Goal: Task Accomplishment & Management: Manage account settings

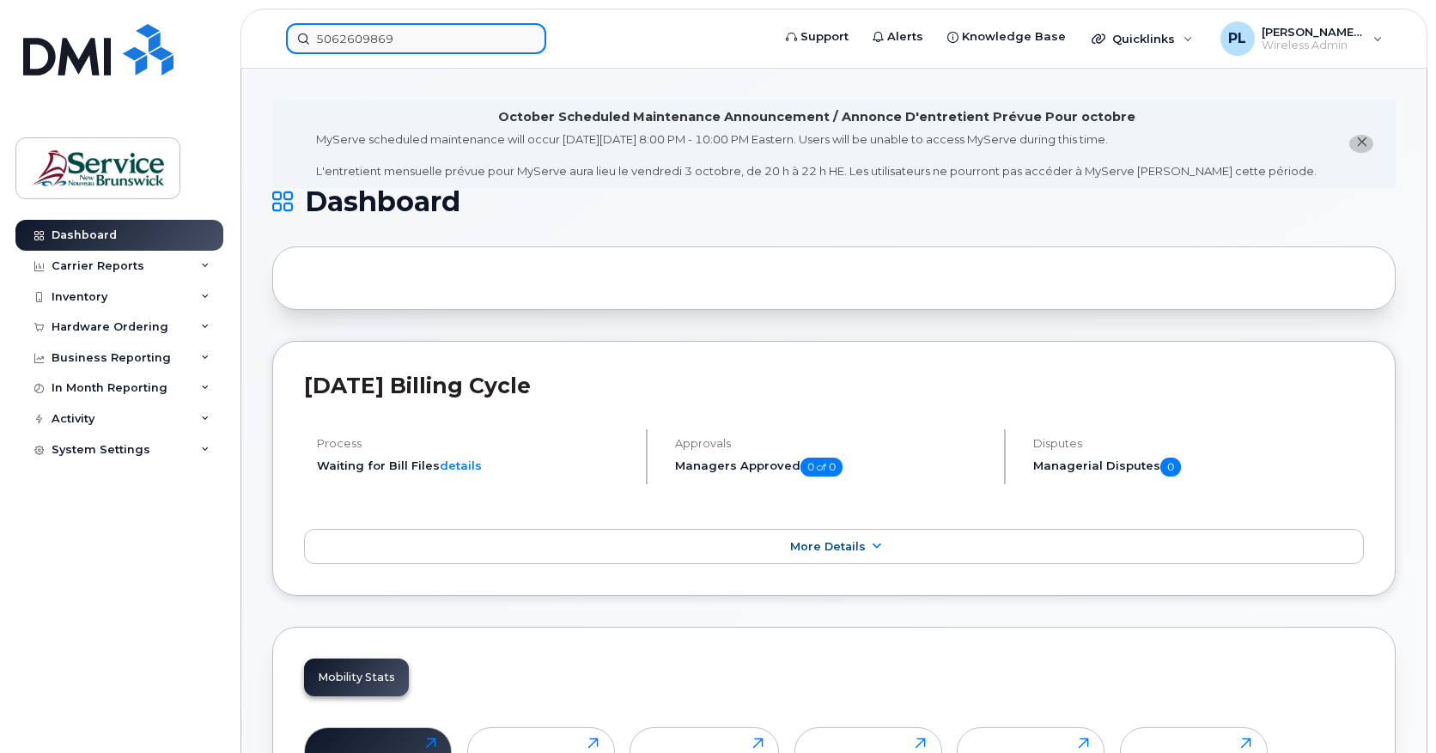
click at [401, 46] on input "5062609869" at bounding box center [416, 38] width 260 height 31
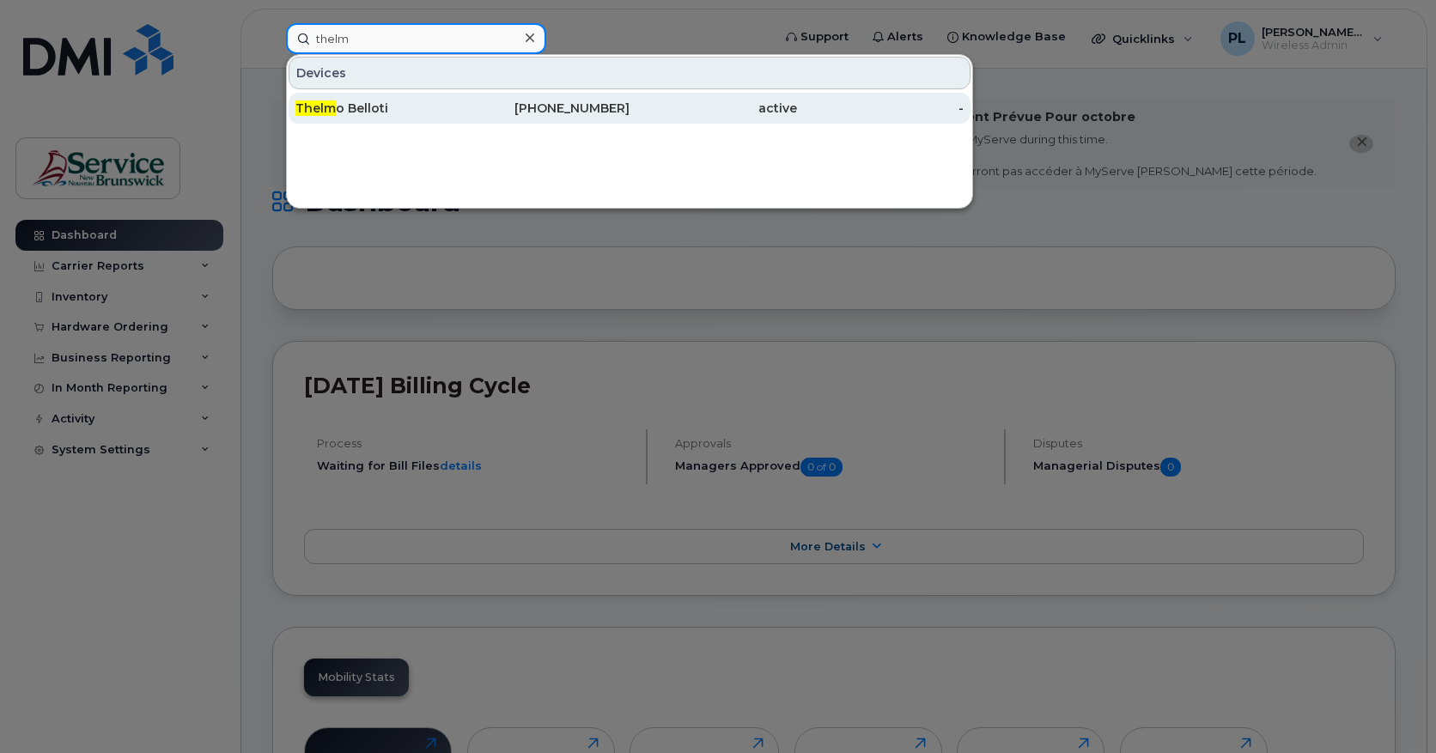
type input "thelm"
click at [616, 97] on div "506-229-3957" at bounding box center [546, 108] width 167 height 31
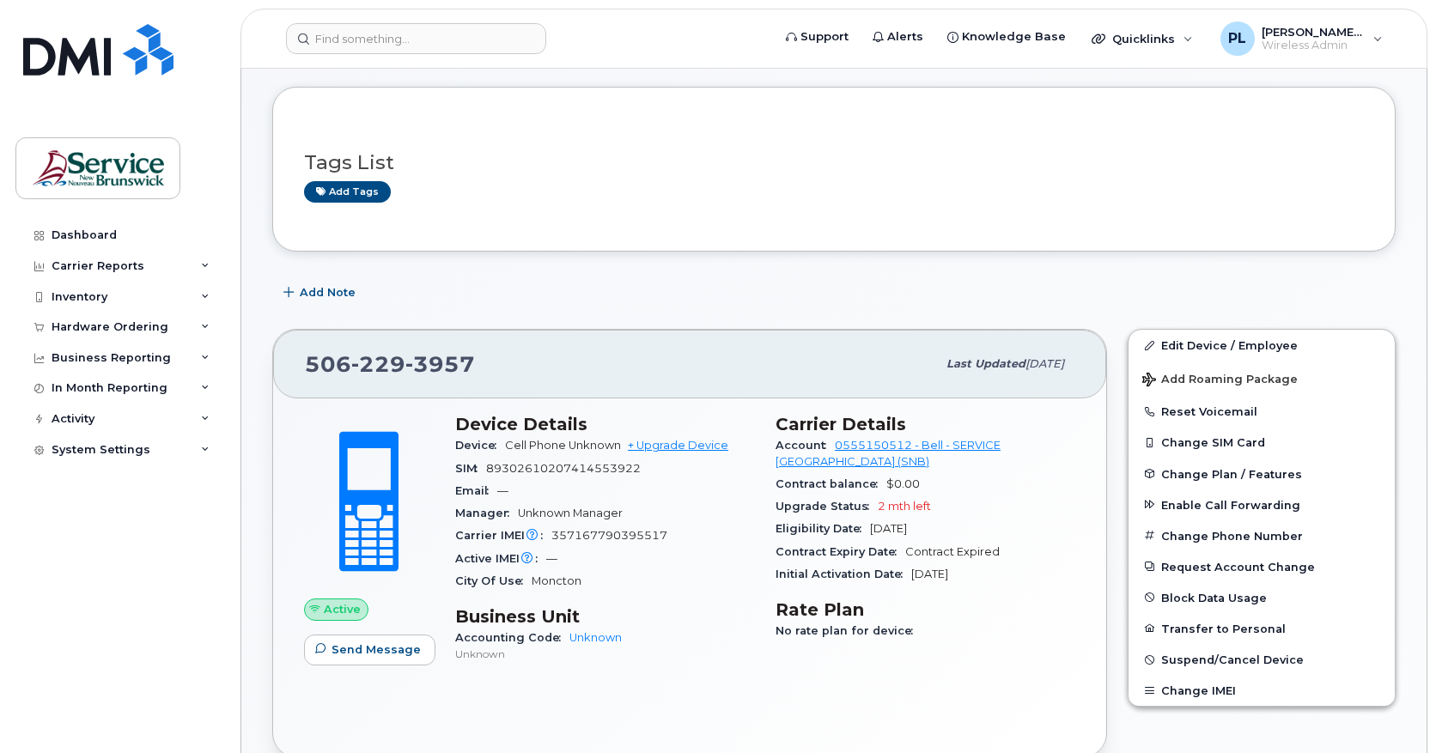
scroll to position [286, 0]
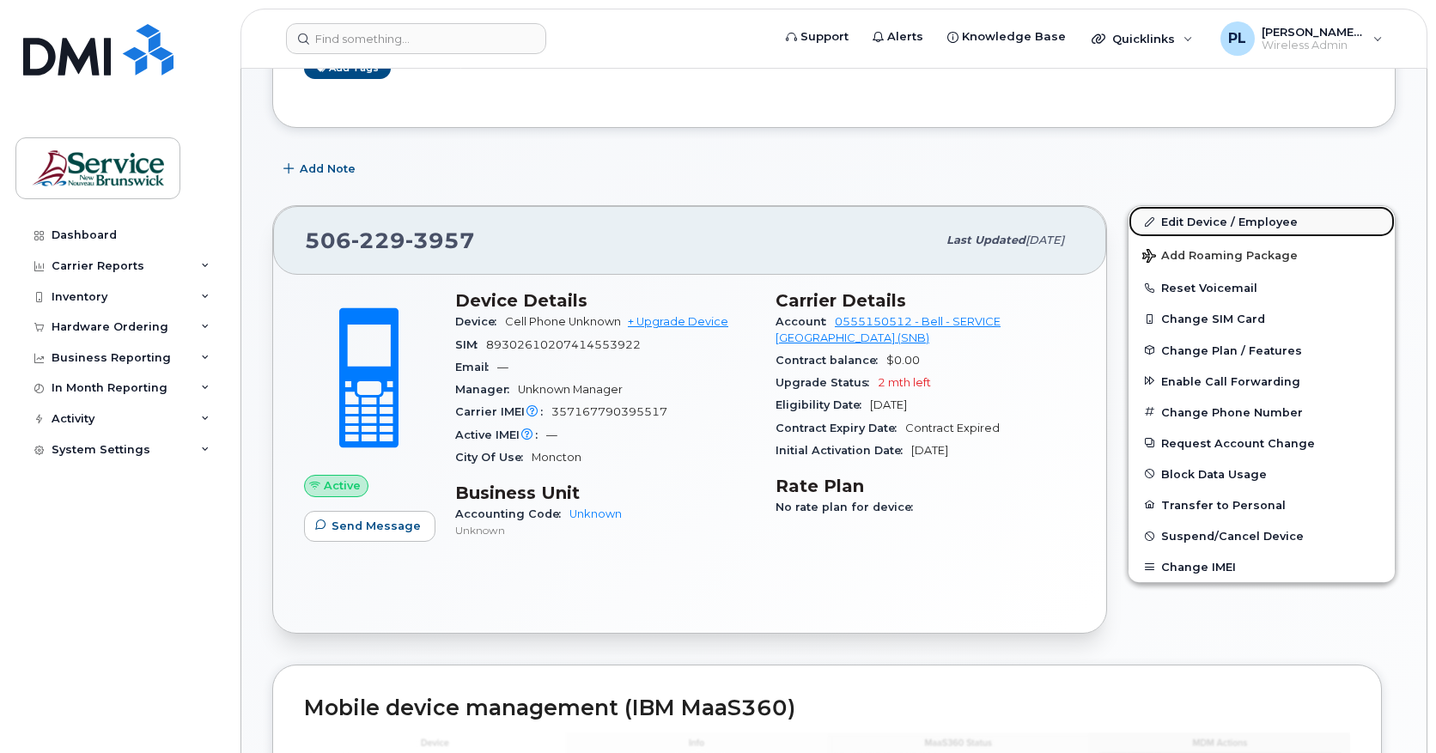
click at [1225, 216] on link "Edit Device / Employee" at bounding box center [1261, 221] width 266 height 31
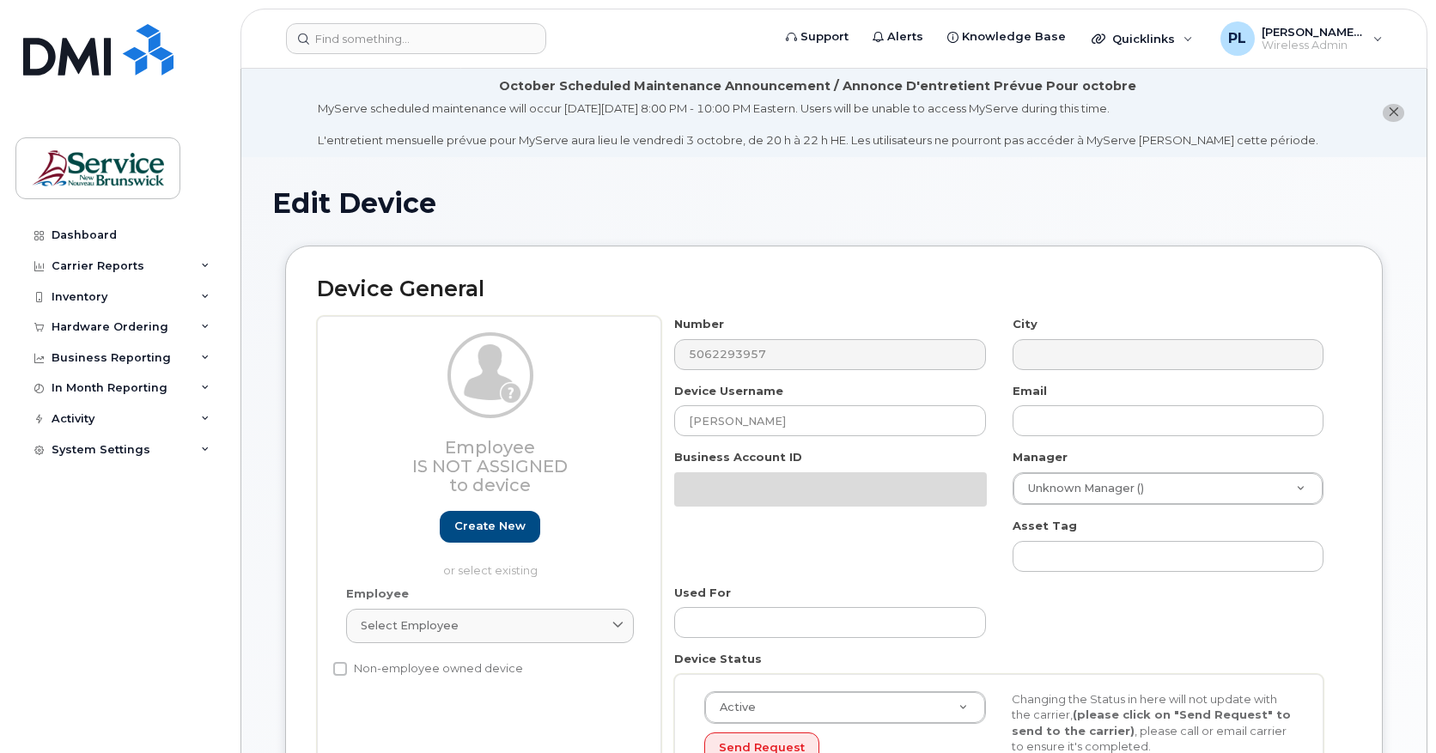
select select "34535611"
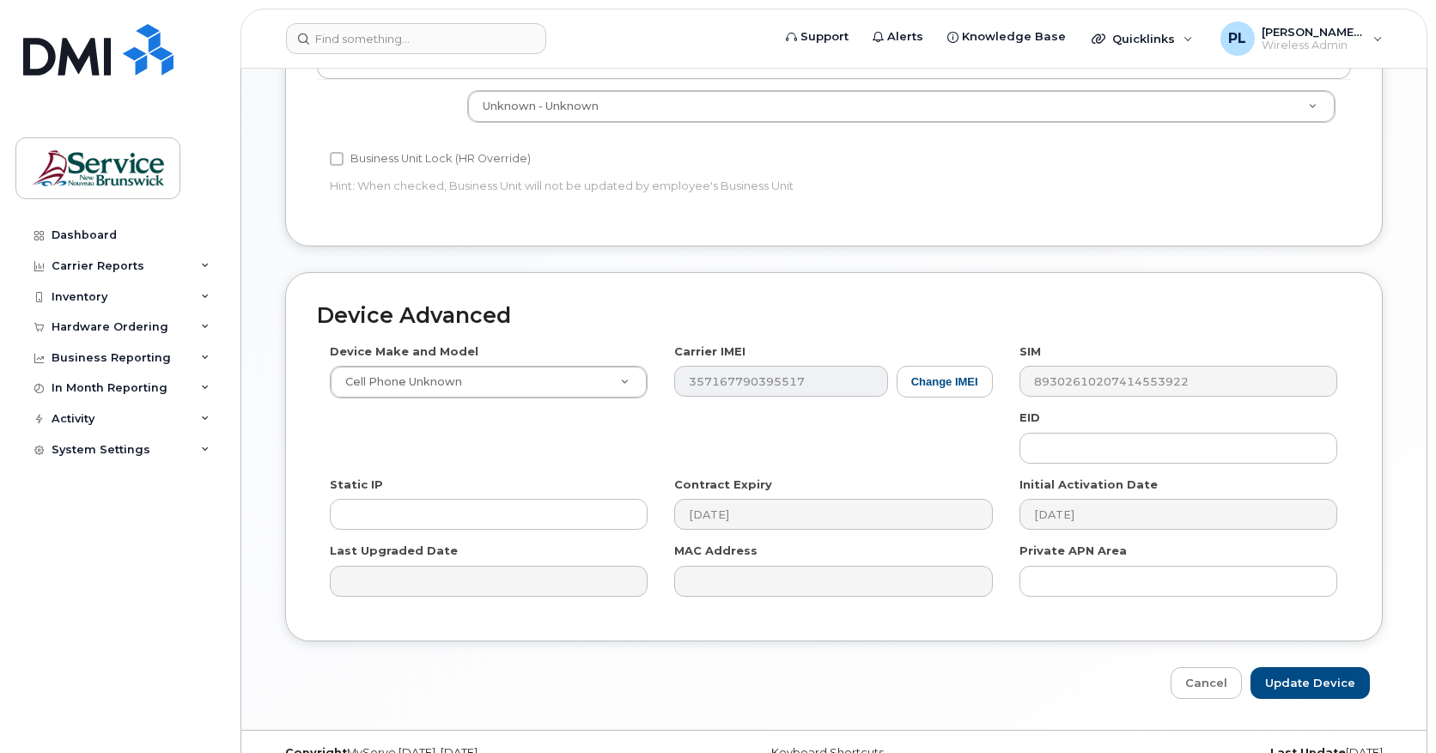
scroll to position [840, 0]
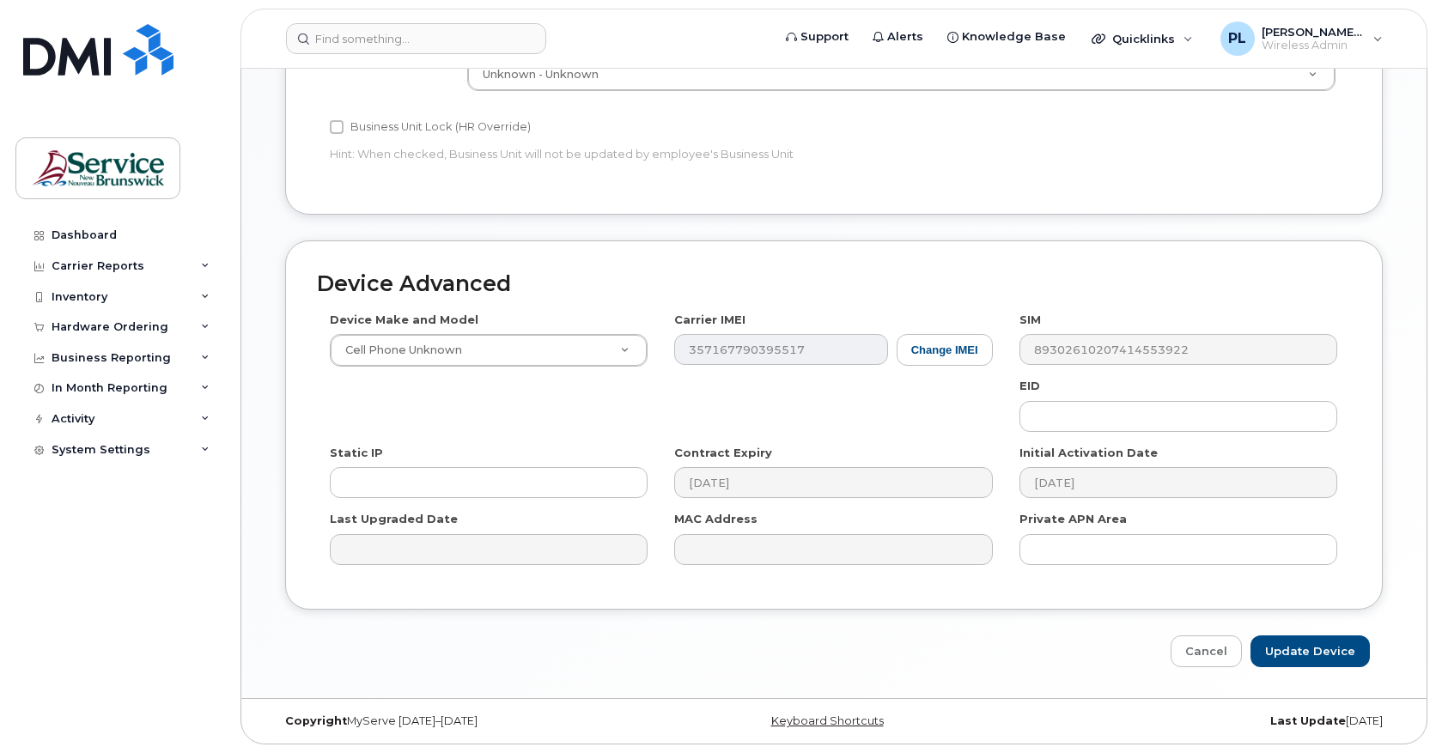
drag, startPoint x: 1091, startPoint y: 362, endPoint x: 1029, endPoint y: 369, distance: 62.2
click at [1029, 369] on div "Device Make and Model Cell Phone Unknown Android TCL 502 Watch Apple Watch S9 4…" at bounding box center [834, 445] width 1034 height 266
click at [1306, 653] on input "Update Device" at bounding box center [1309, 651] width 119 height 32
type input "Saving..."
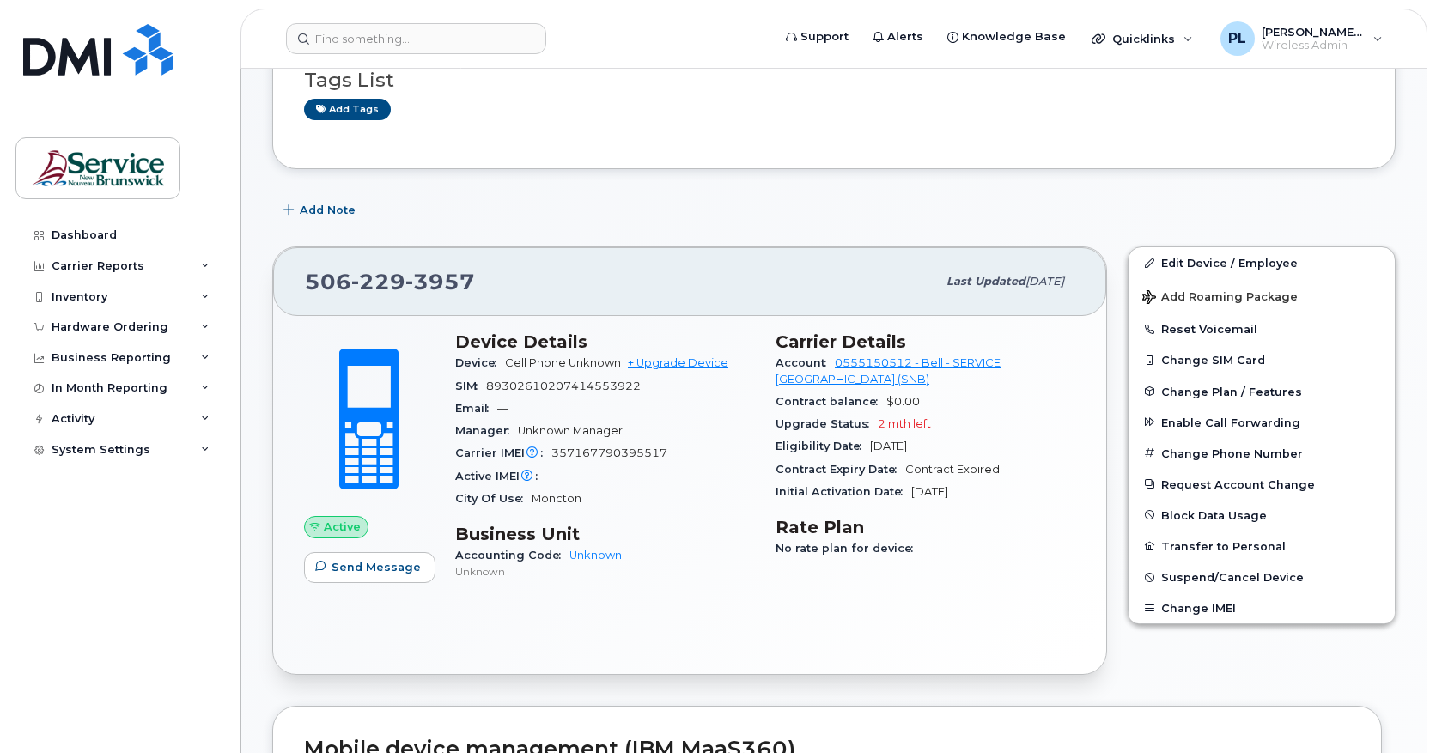
scroll to position [286, 0]
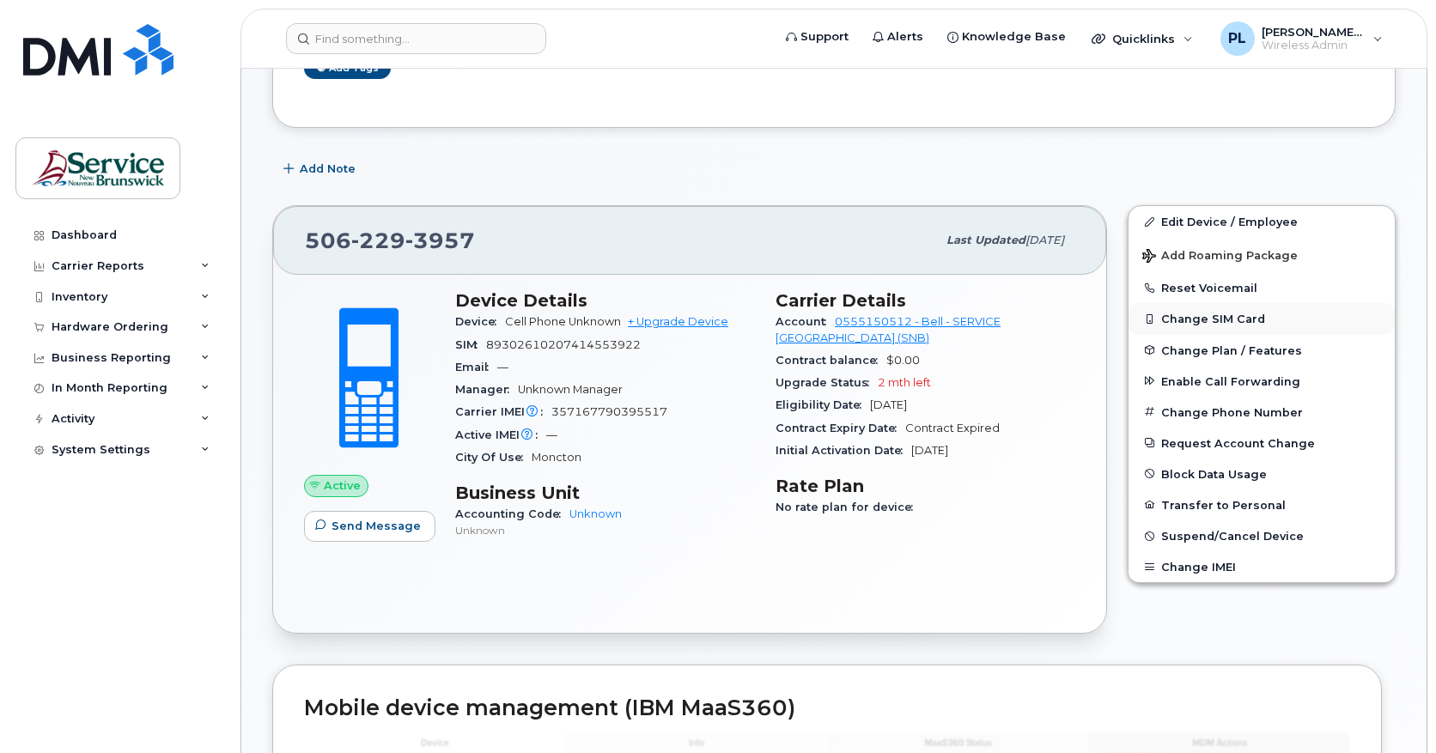
click at [1205, 316] on button "Change SIM Card" at bounding box center [1261, 318] width 266 height 31
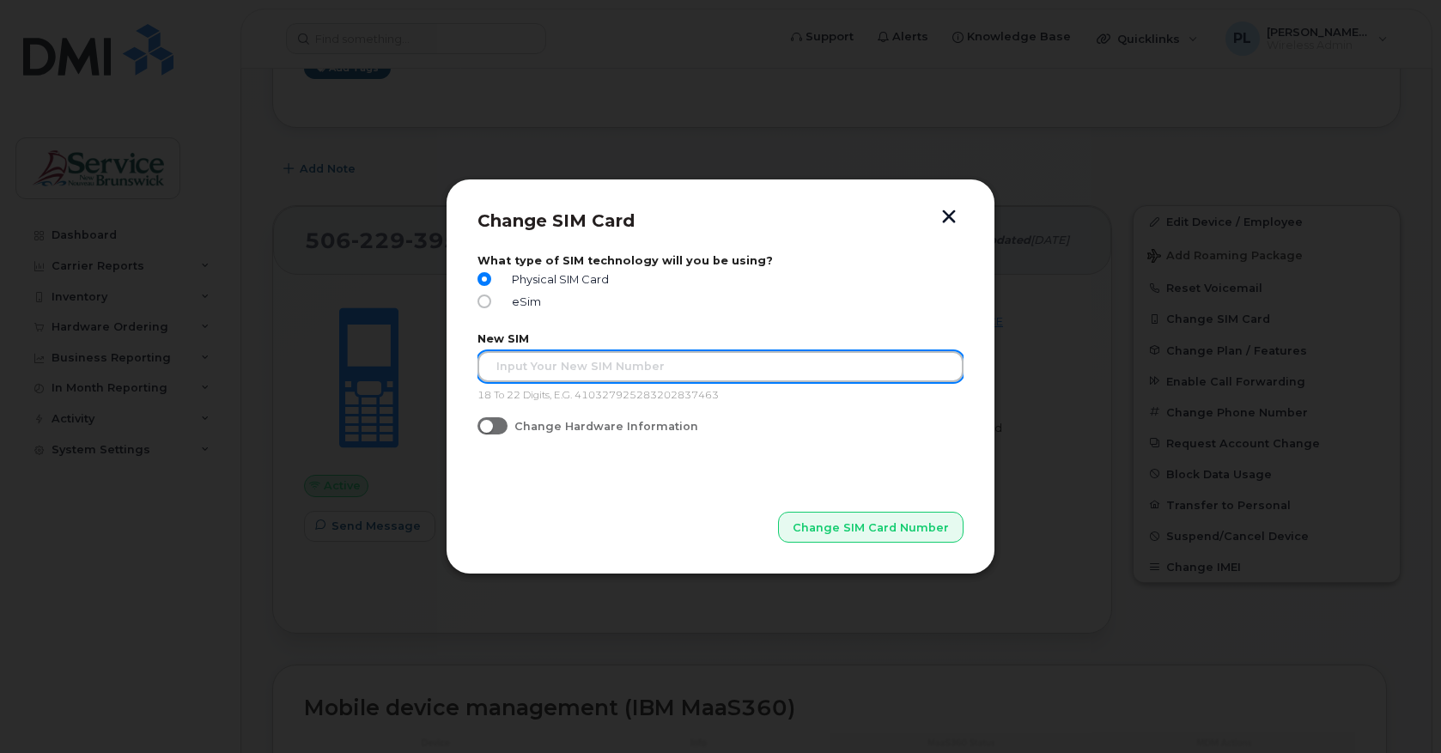
click at [646, 373] on input "text" at bounding box center [720, 366] width 486 height 31
type input "89302610207729044179"
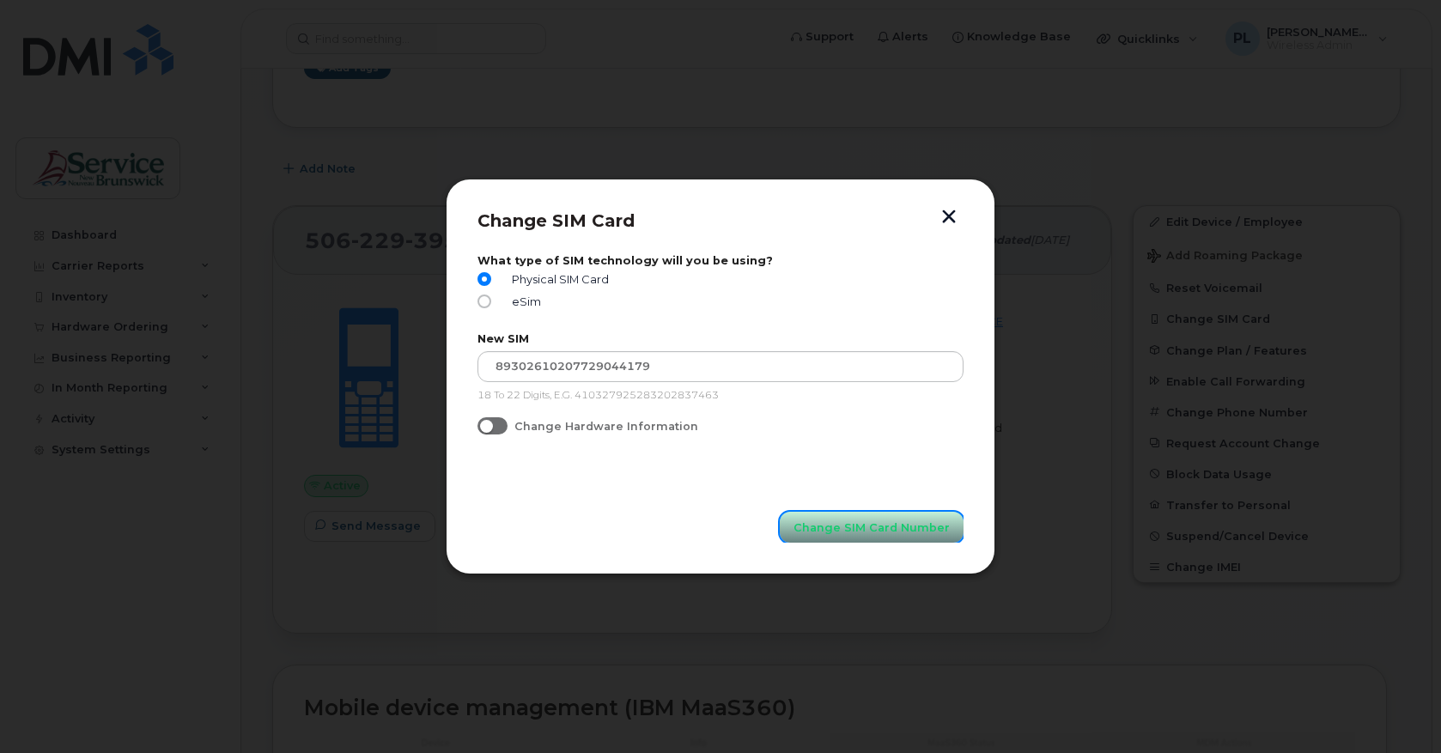
click at [843, 527] on span "Change SIM Card Number" at bounding box center [871, 527] width 156 height 16
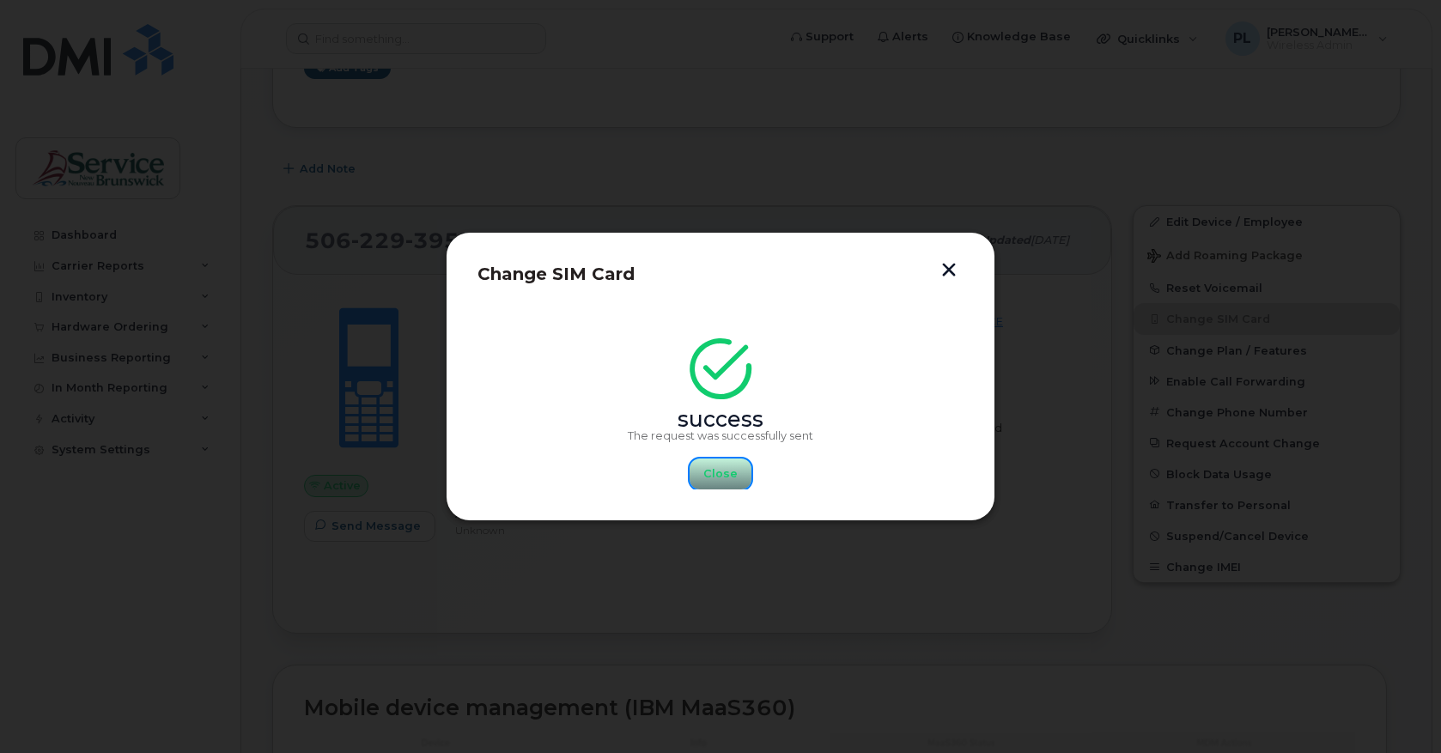
click at [719, 469] on span "Close" at bounding box center [720, 473] width 34 height 16
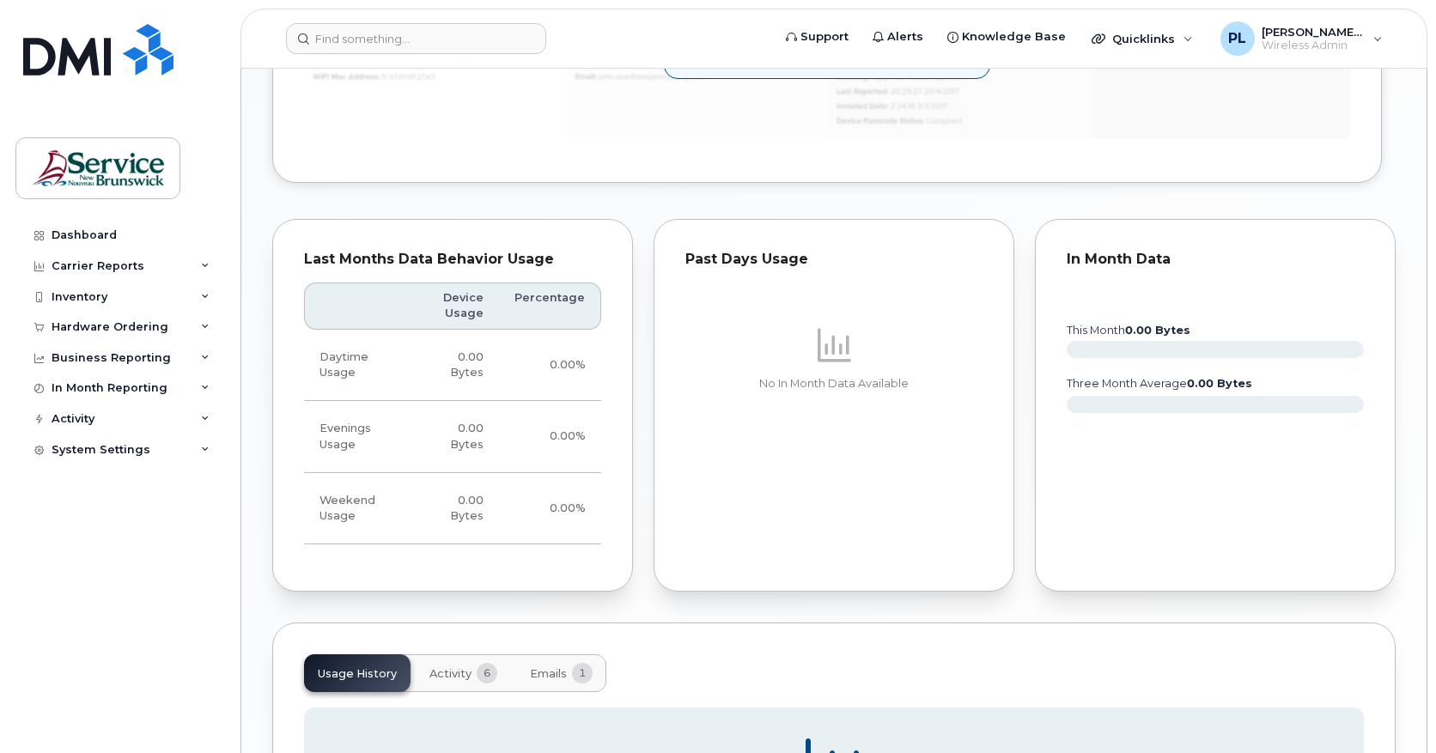
scroll to position [1363, 0]
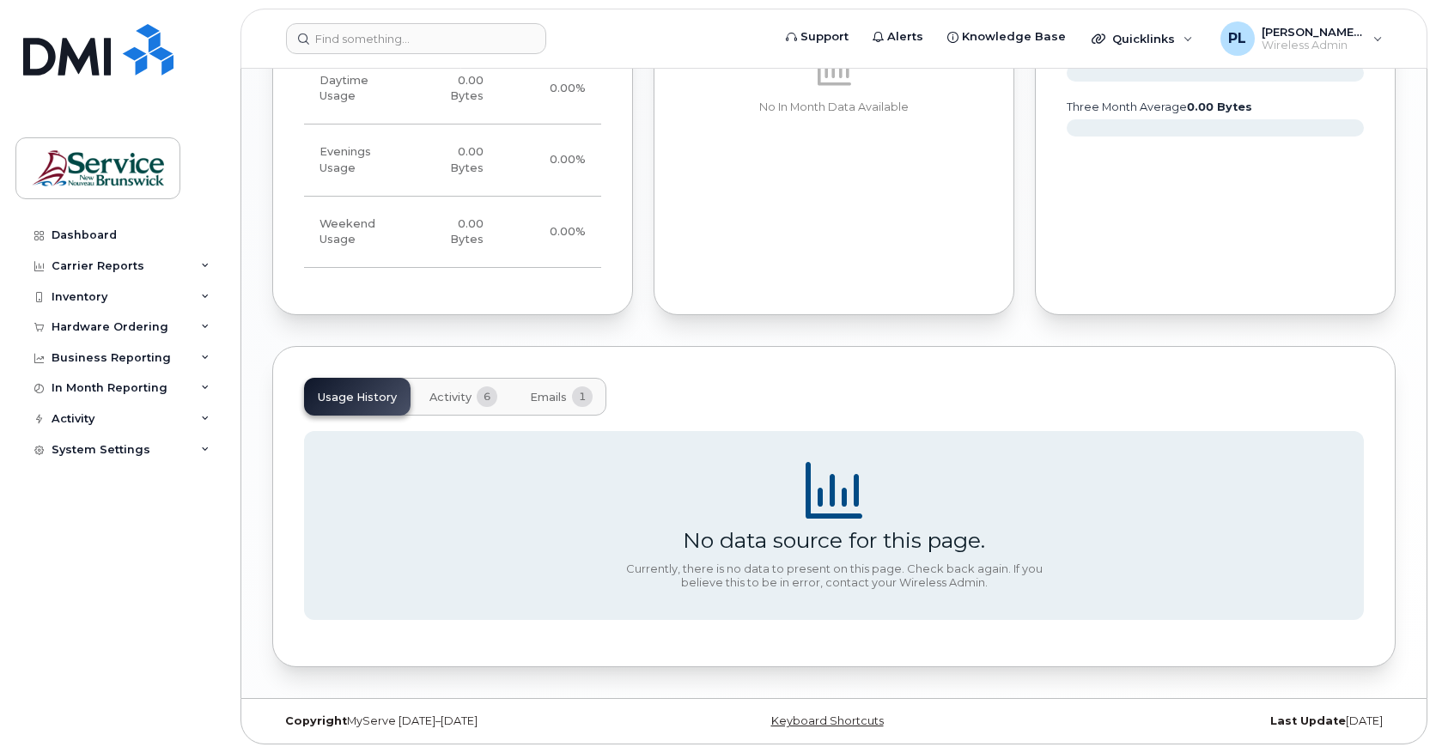
click at [442, 385] on button "Activity 6" at bounding box center [463, 397] width 95 height 38
